Goal: Information Seeking & Learning: Learn about a topic

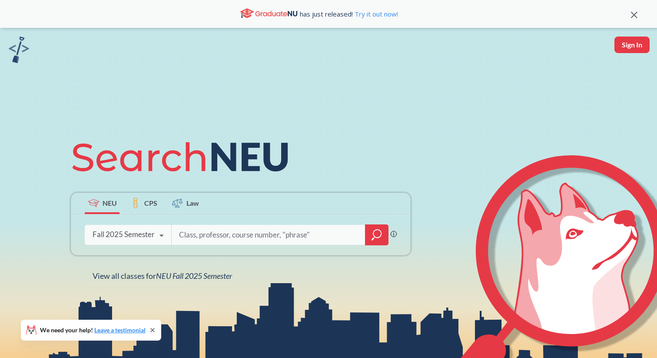
click at [157, 233] on icon at bounding box center [161, 235] width 17 height 24
click at [217, 233] on input "search" at bounding box center [268, 235] width 181 height 18
click at [242, 237] on input "search" at bounding box center [268, 235] width 181 height 18
type input "s"
type input "[DATE]"
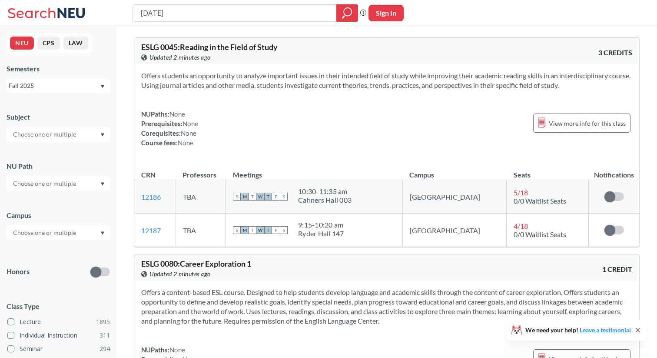
click at [78, 84] on div "Fall 2025" at bounding box center [54, 86] width 91 height 10
click at [93, 72] on div "Semesters" at bounding box center [58, 69] width 103 height 10
click at [70, 131] on input "text" at bounding box center [45, 134] width 73 height 10
click at [64, 176] on div "CY ( 16 )" at bounding box center [60, 178] width 98 height 10
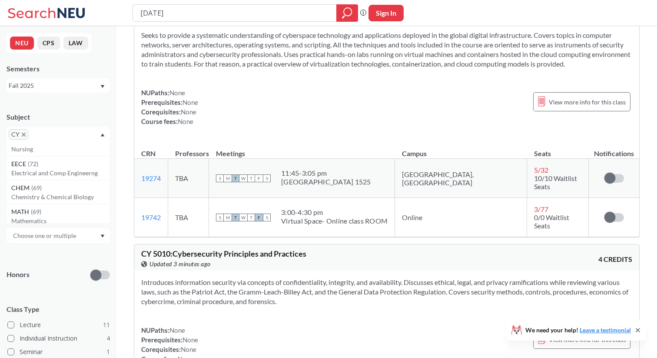
click at [47, 38] on button "CPS" at bounding box center [48, 43] width 23 height 13
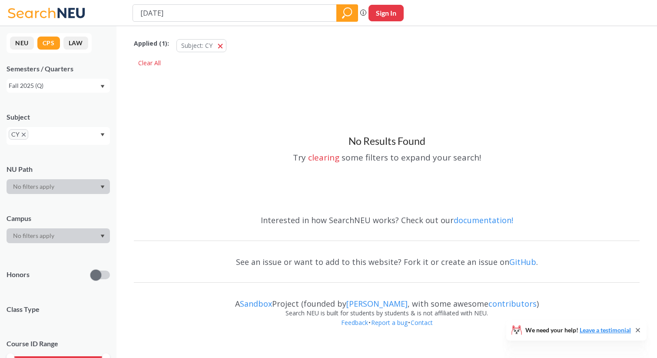
click at [72, 43] on button "LAW" at bounding box center [75, 43] width 25 height 13
type input "[GEOGRAPHIC_DATA] H"
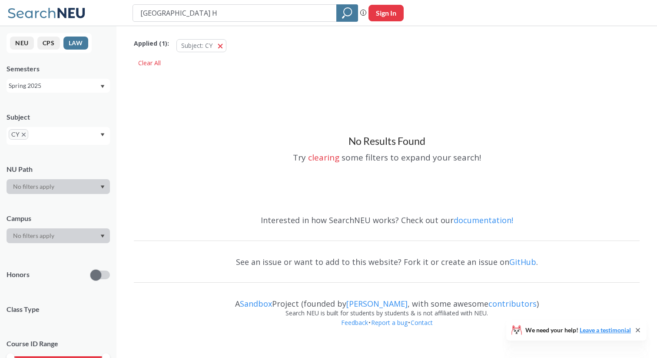
click at [17, 38] on button "NEU" at bounding box center [22, 43] width 24 height 13
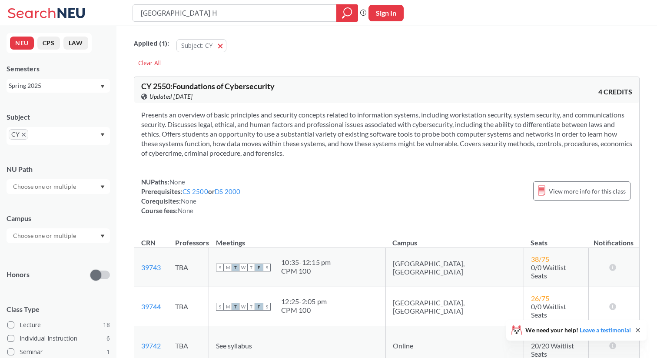
click at [398, 17] on button "Sign In" at bounding box center [386, 13] width 35 height 17
select select "US"
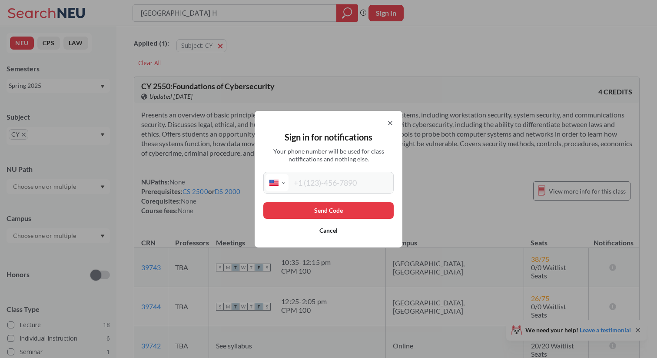
click at [393, 124] on icon at bounding box center [390, 123] width 7 height 7
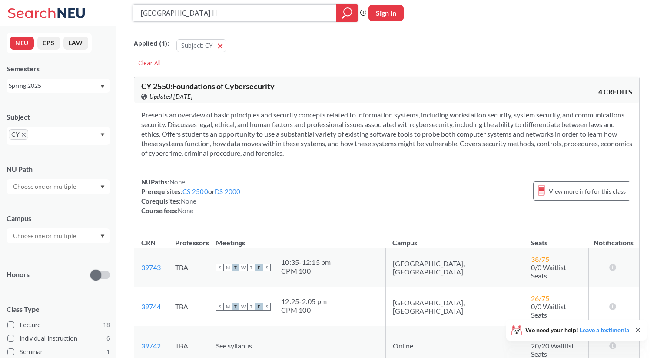
click at [348, 14] on icon "magnifying glass" at bounding box center [347, 13] width 10 height 12
click at [341, 11] on div at bounding box center [347, 12] width 22 height 17
click at [352, 15] on div at bounding box center [347, 12] width 22 height 17
click at [351, 12] on icon "magnifying glass" at bounding box center [348, 12] width 8 height 8
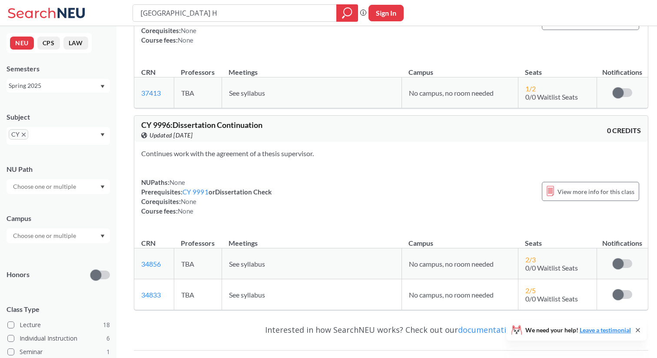
scroll to position [4982, 0]
click at [217, 10] on input "[GEOGRAPHIC_DATA] H" at bounding box center [235, 13] width 191 height 15
click at [220, 17] on input "[GEOGRAPHIC_DATA] H" at bounding box center [235, 13] width 191 height 15
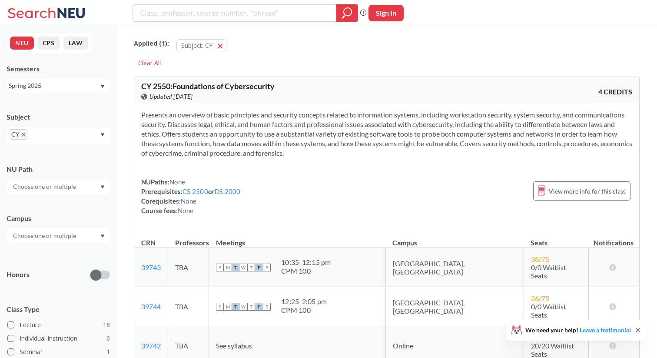
click at [360, 123] on section "Presents an overview of basic principles and security concepts related to infor…" at bounding box center [386, 134] width 491 height 48
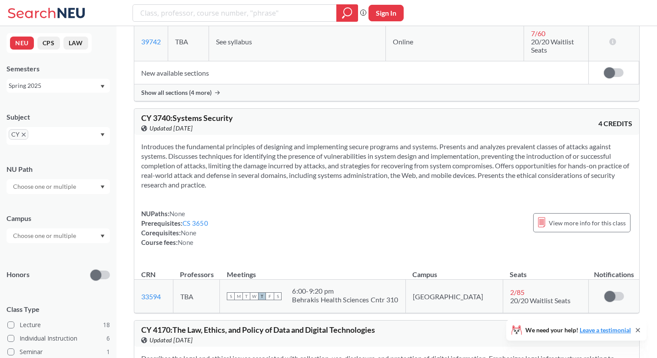
click at [48, 86] on div "Spring 2025" at bounding box center [54, 86] width 91 height 10
click at [40, 97] on div "Fall 2025" at bounding box center [58, 105] width 103 height 24
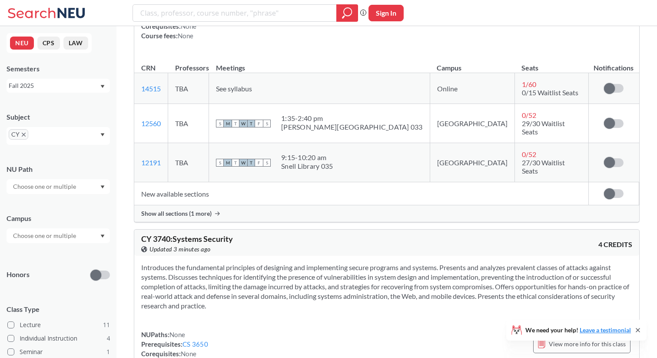
scroll to position [261, 0]
